Goal: Information Seeking & Learning: Learn about a topic

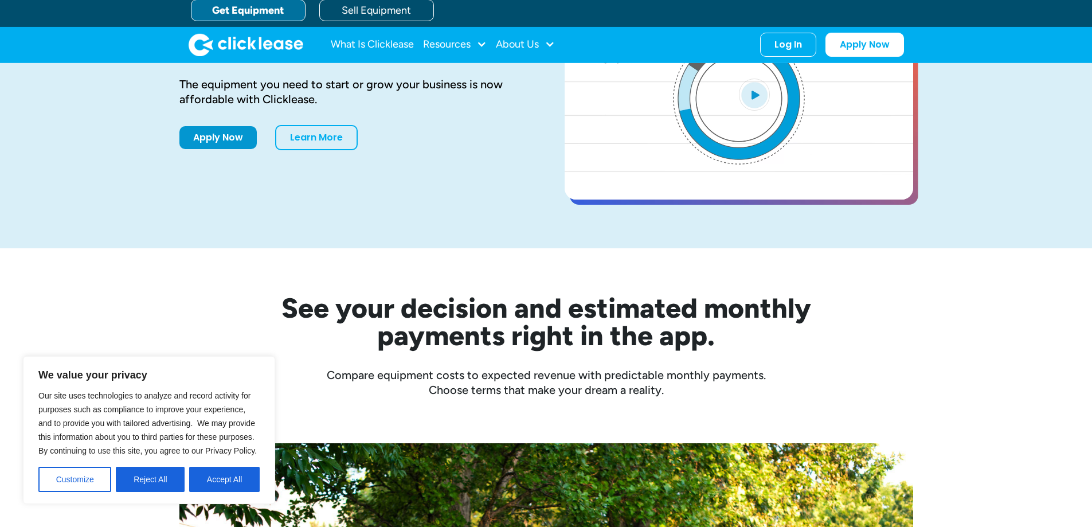
scroll to position [287, 0]
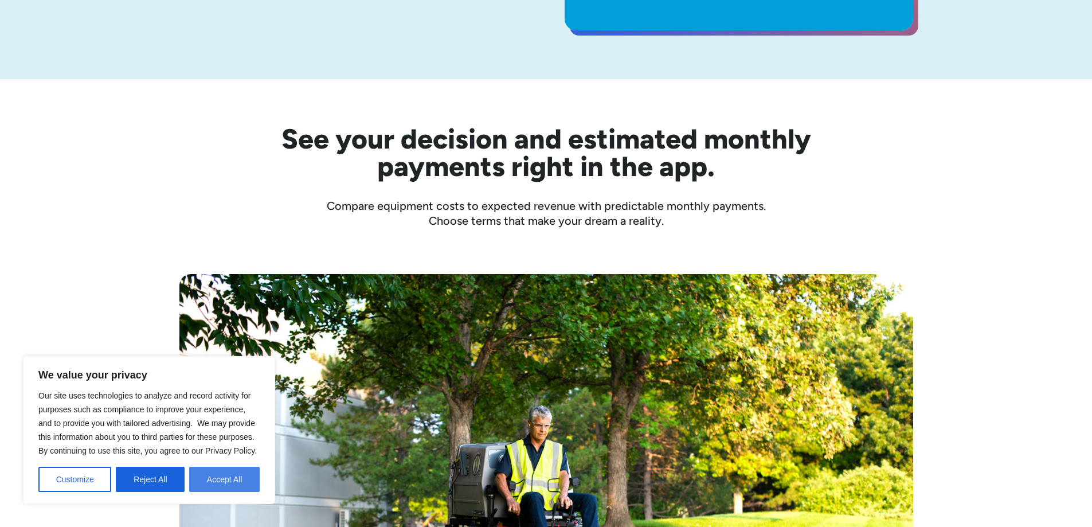
click at [218, 480] on button "Accept All" at bounding box center [224, 479] width 71 height 25
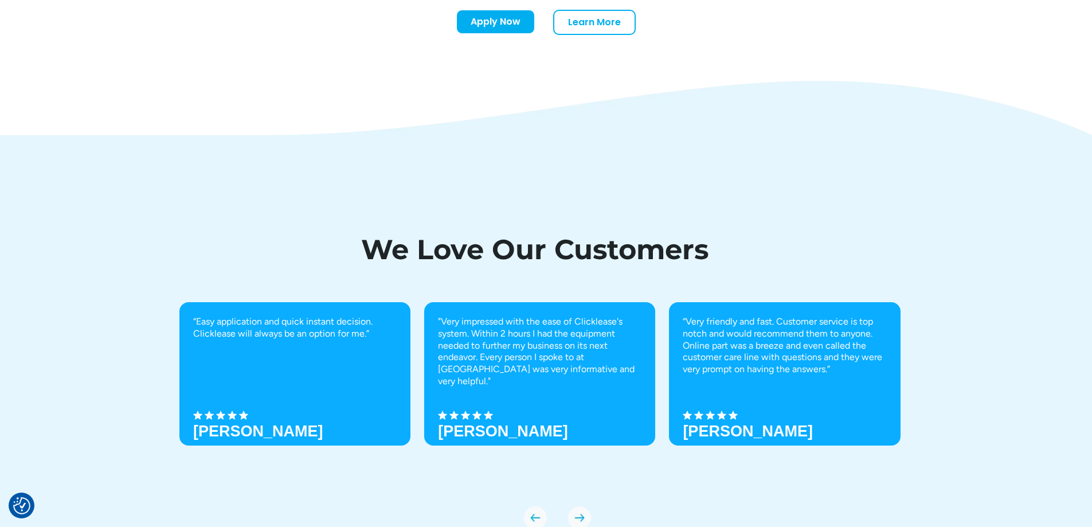
scroll to position [4042, 0]
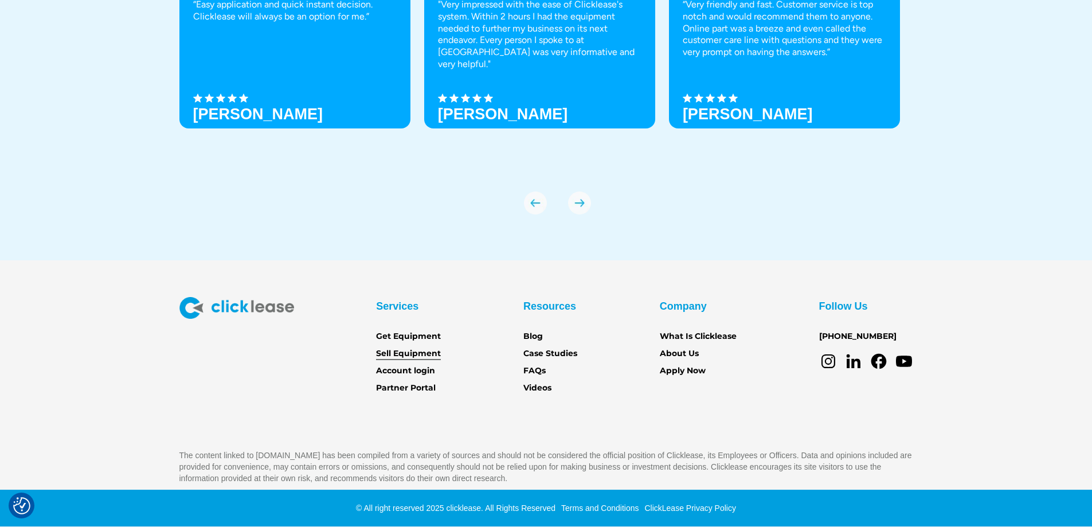
click at [436, 351] on link "Sell Equipment" at bounding box center [408, 353] width 65 height 13
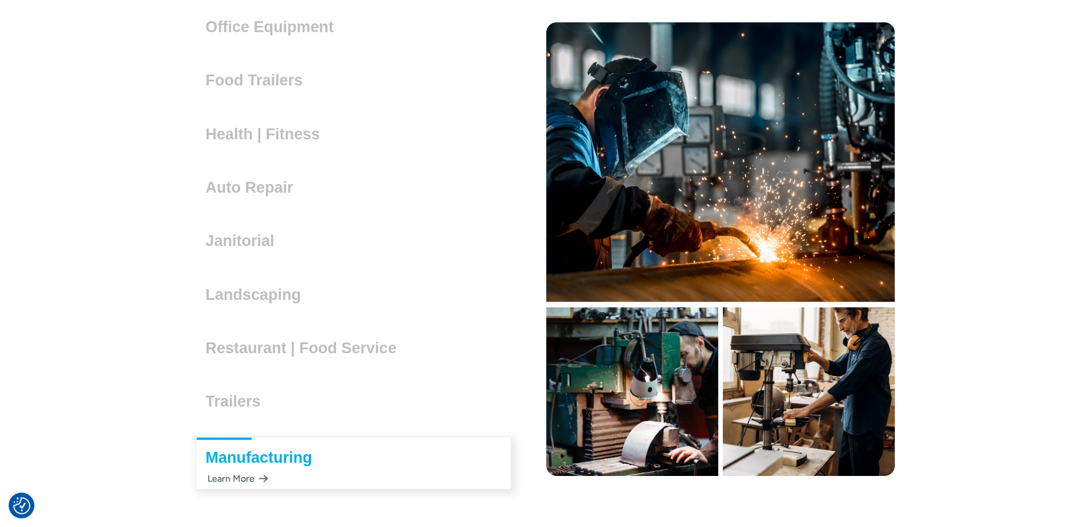
scroll to position [3267, 0]
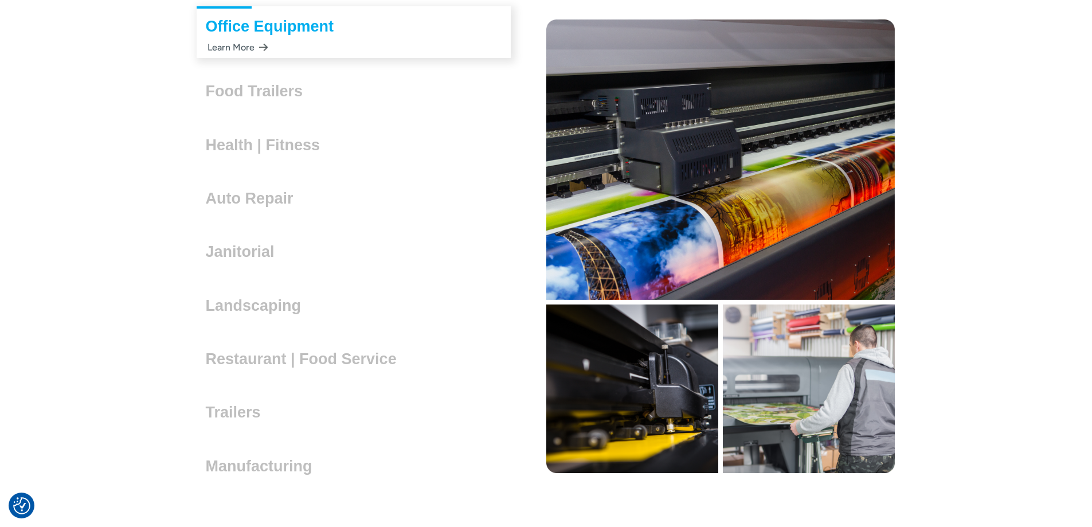
click at [263, 30] on h3 "Office Equipment" at bounding box center [275, 26] width 138 height 17
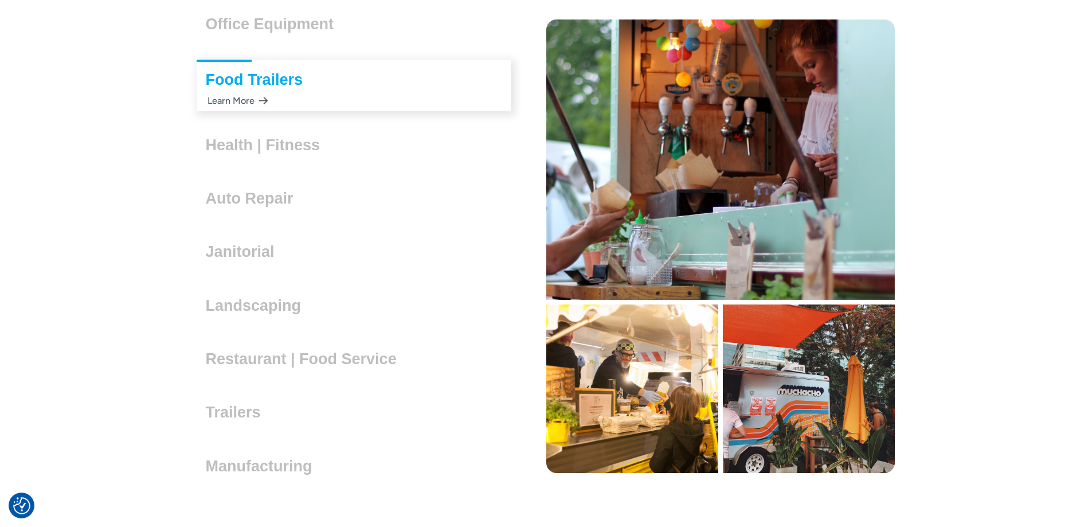
scroll to position [3095, 0]
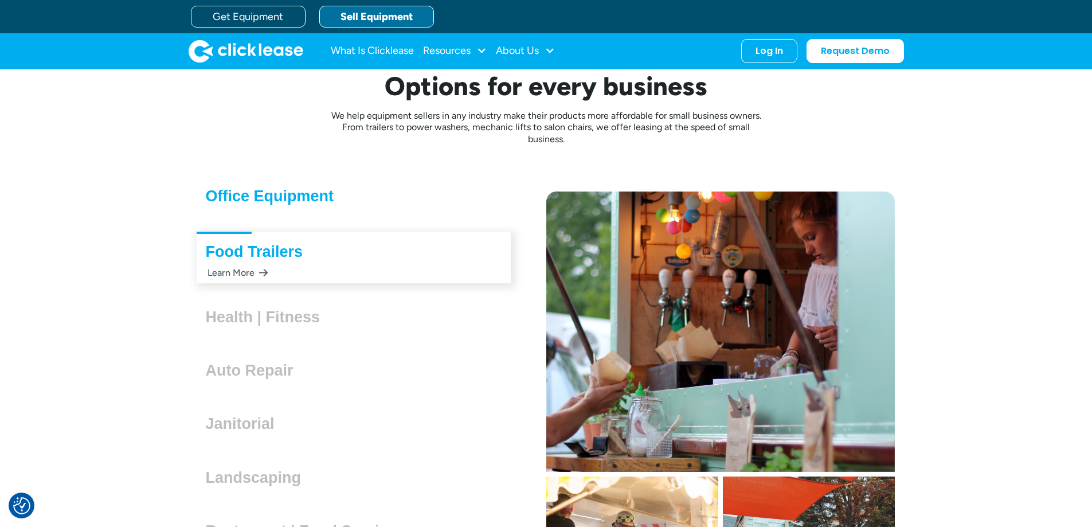
click at [300, 202] on h3 "Office Equipment" at bounding box center [275, 195] width 138 height 17
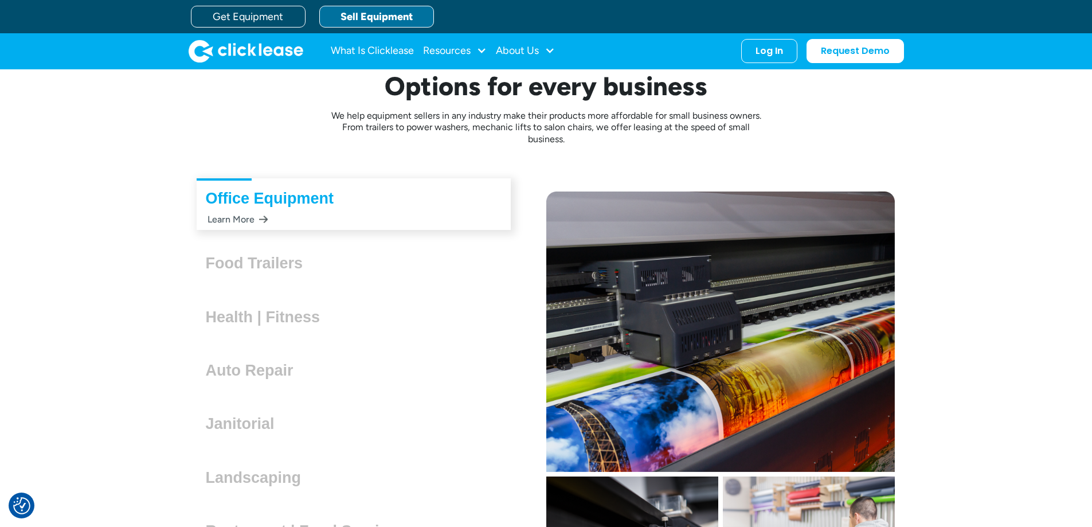
click at [243, 220] on div "Learn More" at bounding box center [237, 219] width 62 height 22
